Goal: Task Accomplishment & Management: Use online tool/utility

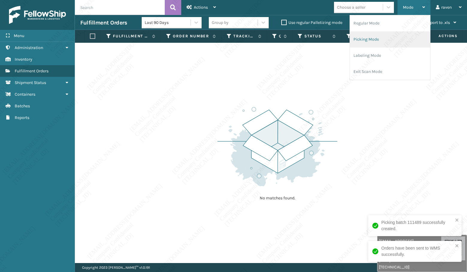
click at [379, 38] on li "Picking Mode" at bounding box center [390, 39] width 80 height 16
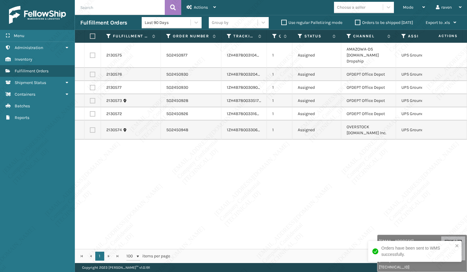
click at [454, 245] on div "Orders have been sent to WMS successfully." at bounding box center [412, 252] width 84 height 16
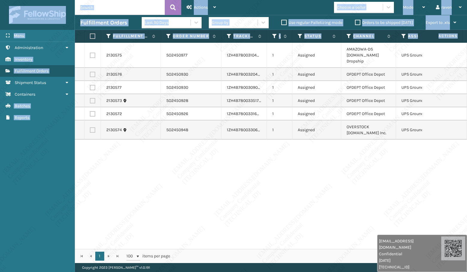
drag, startPoint x: 393, startPoint y: 258, endPoint x: 265, endPoint y: 244, distance: 128.9
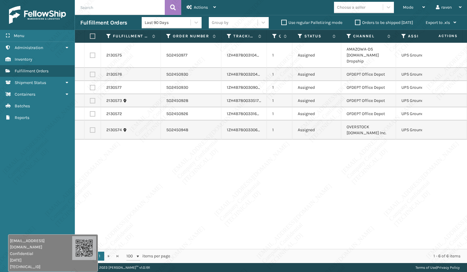
drag, startPoint x: 422, startPoint y: 257, endPoint x: 136, endPoint y: 208, distance: 290.2
click at [37, 249] on div "[EMAIL_ADDRESS][DOMAIN_NAME] Confidential [DATE] [TECHNICAL_ID]" at bounding box center [41, 254] width 62 height 32
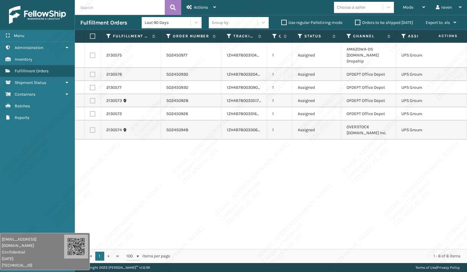
drag, startPoint x: 93, startPoint y: 36, endPoint x: 127, endPoint y: 33, distance: 34.0
click at [93, 36] on label at bounding box center [92, 36] width 4 height 5
click at [90, 36] on input "checkbox" at bounding box center [90, 36] width 0 height 4
checkbox input "true"
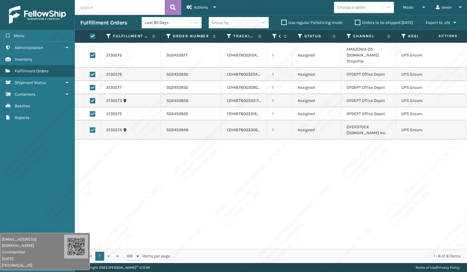
checkbox input "true"
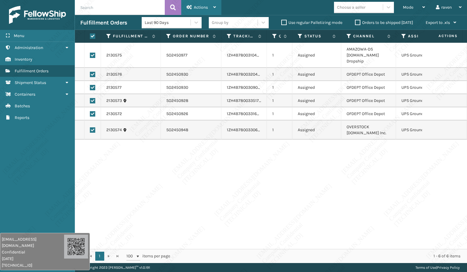
click at [211, 6] on div "Actions" at bounding box center [201, 7] width 29 height 15
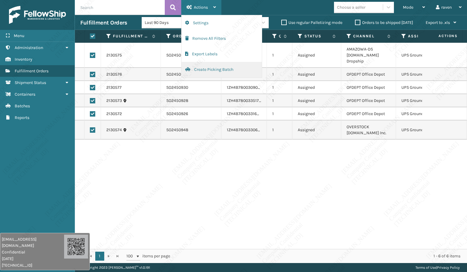
click at [219, 72] on button "Create Picking Batch" at bounding box center [221, 70] width 80 height 16
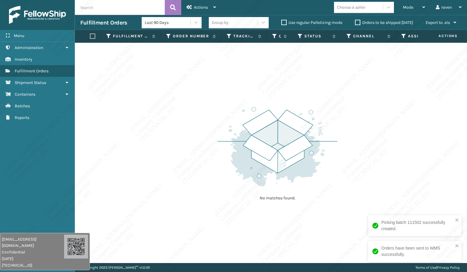
drag, startPoint x: 280, startPoint y: 83, endPoint x: 357, endPoint y: 21, distance: 99.0
click at [280, 80] on div "No matches found." at bounding box center [271, 153] width 392 height 221
click at [407, 6] on span "Mode" at bounding box center [408, 7] width 10 height 5
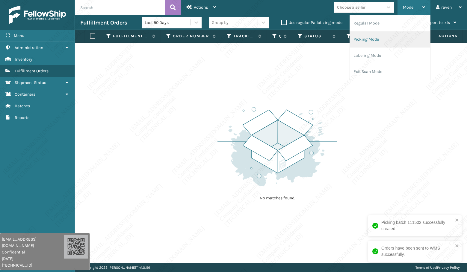
click at [373, 37] on li "Picking Mode" at bounding box center [390, 39] width 80 height 16
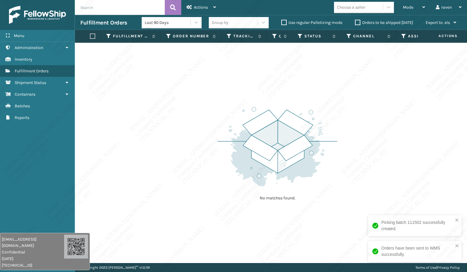
drag, startPoint x: 351, startPoint y: 115, endPoint x: 343, endPoint y: 115, distance: 9.0
click at [349, 115] on div "No matches found." at bounding box center [271, 153] width 392 height 221
drag, startPoint x: 261, startPoint y: 130, endPoint x: 306, endPoint y: 148, distance: 48.9
click at [261, 130] on img at bounding box center [277, 146] width 120 height 83
click at [376, 206] on div "No matches found." at bounding box center [271, 153] width 392 height 221
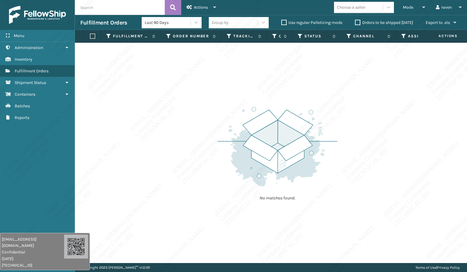
click at [409, 153] on div "No matches found." at bounding box center [271, 153] width 392 height 221
drag, startPoint x: 262, startPoint y: 230, endPoint x: 206, endPoint y: 155, distance: 93.7
click at [262, 230] on div "No matches found." at bounding box center [271, 153] width 392 height 221
click at [403, 6] on span "Mode" at bounding box center [408, 7] width 10 height 5
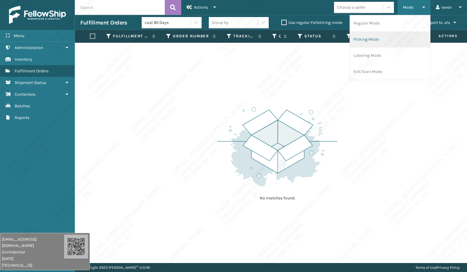
click at [367, 37] on li "Picking Mode" at bounding box center [390, 39] width 80 height 16
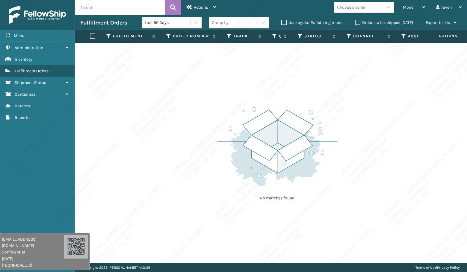
click at [358, 124] on div "No matches found." at bounding box center [271, 153] width 392 height 221
click at [202, 139] on div "No matches found." at bounding box center [271, 153] width 392 height 221
click at [310, 192] on div "No matches found." at bounding box center [277, 153] width 120 height 110
click at [126, 146] on div "No matches found." at bounding box center [271, 153] width 392 height 221
click at [405, 11] on div "Mode" at bounding box center [414, 7] width 22 height 15
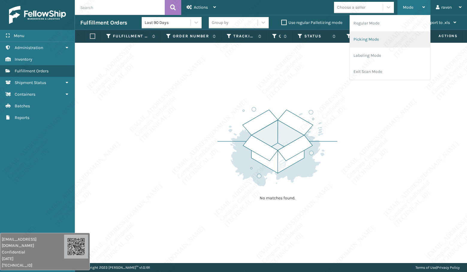
click at [396, 36] on li "Picking Mode" at bounding box center [390, 39] width 80 height 16
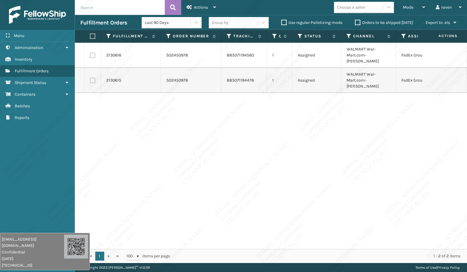
click at [91, 34] on label at bounding box center [92, 36] width 4 height 5
click at [90, 34] on input "checkbox" at bounding box center [90, 36] width 0 height 4
checkbox input "true"
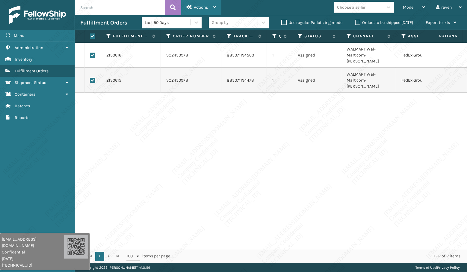
click at [216, 8] on div "Actions Settings Remove All Filters Export Labels Create Picking Batch" at bounding box center [201, 7] width 40 height 15
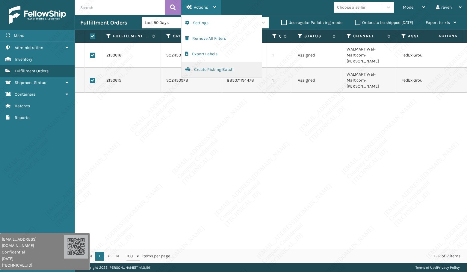
click at [196, 71] on button "Create Picking Batch" at bounding box center [221, 70] width 80 height 16
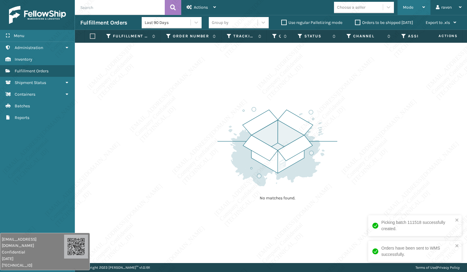
click at [400, 8] on div "Mode Regular Mode Picking Mode Labeling Mode Exit Scan Mode" at bounding box center [413, 7] width 33 height 15
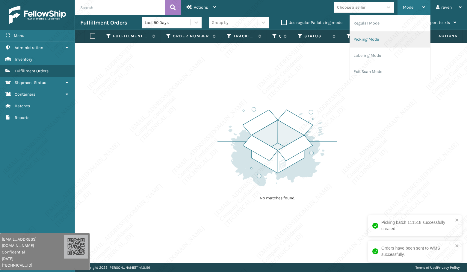
click at [364, 40] on li "Picking Mode" at bounding box center [390, 39] width 80 height 16
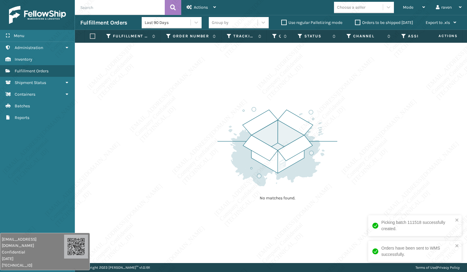
click at [160, 108] on div "No matches found." at bounding box center [271, 153] width 392 height 221
click at [265, 148] on img at bounding box center [277, 146] width 120 height 83
click at [316, 182] on img at bounding box center [277, 146] width 120 height 83
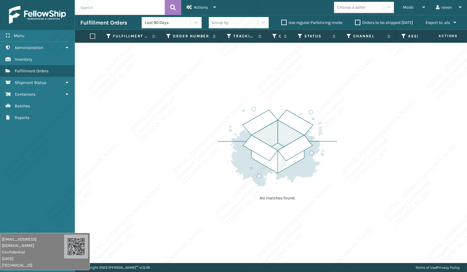
click at [387, 104] on div "No matches found." at bounding box center [271, 153] width 392 height 221
click at [41, 149] on div "Menu Inventory Administration Inventory Inventory Inventory Fulfillment Orders …" at bounding box center [37, 136] width 75 height 272
